Goal: Task Accomplishment & Management: Manage account settings

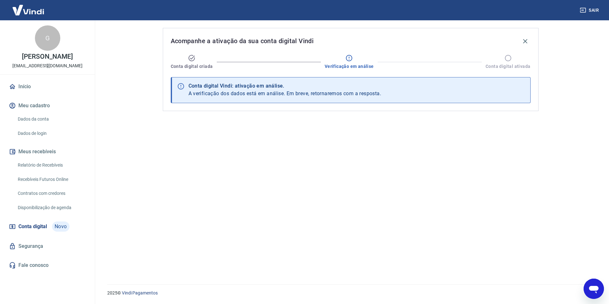
click at [35, 91] on link "Início" at bounding box center [48, 87] width 80 height 14
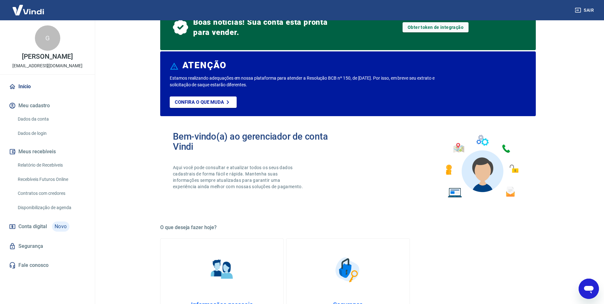
scroll to position [95, 0]
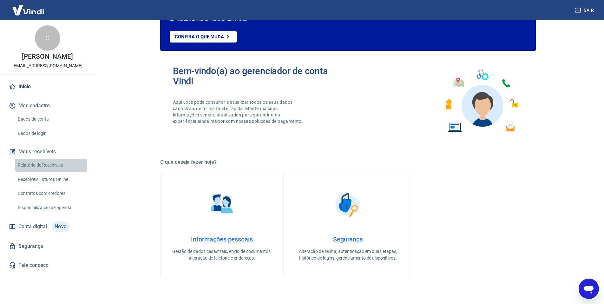
click at [43, 168] on link "Relatório de Recebíveis" at bounding box center [51, 165] width 72 height 13
